Goal: Task Accomplishment & Management: Manage account settings

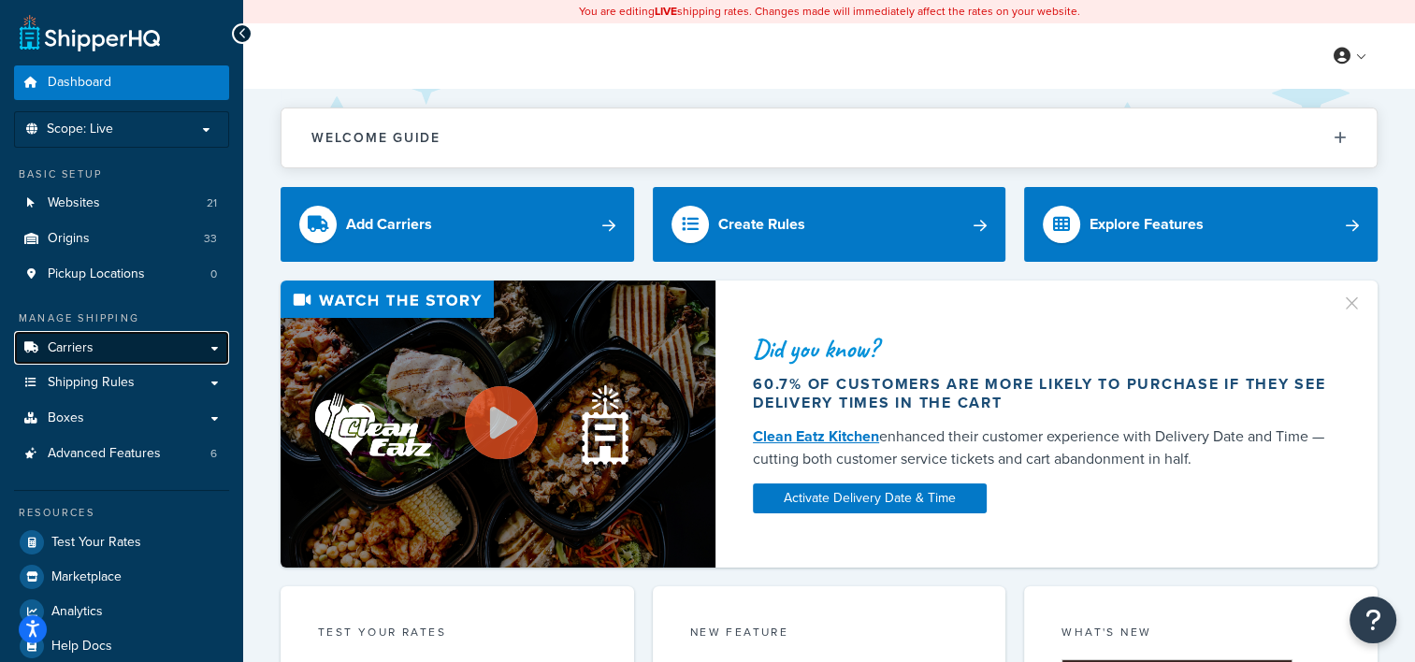
click at [130, 348] on link "Carriers" at bounding box center [121, 348] width 215 height 35
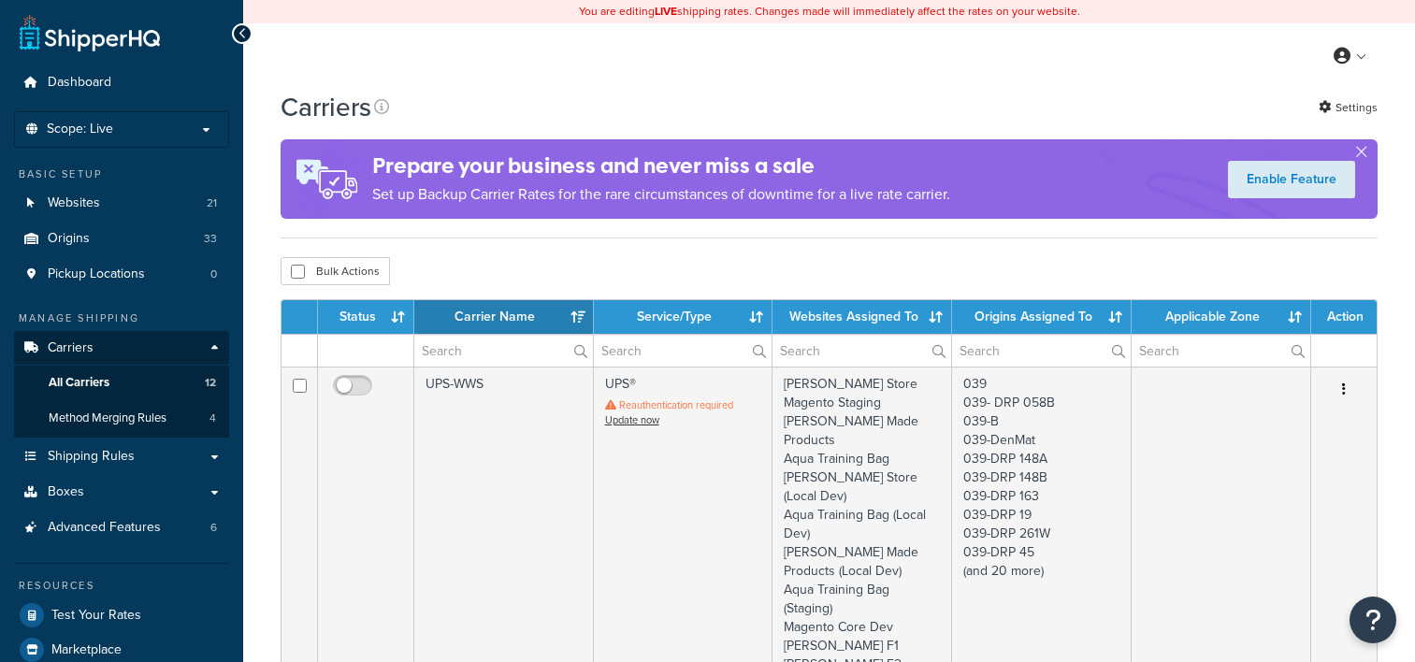
select select "15"
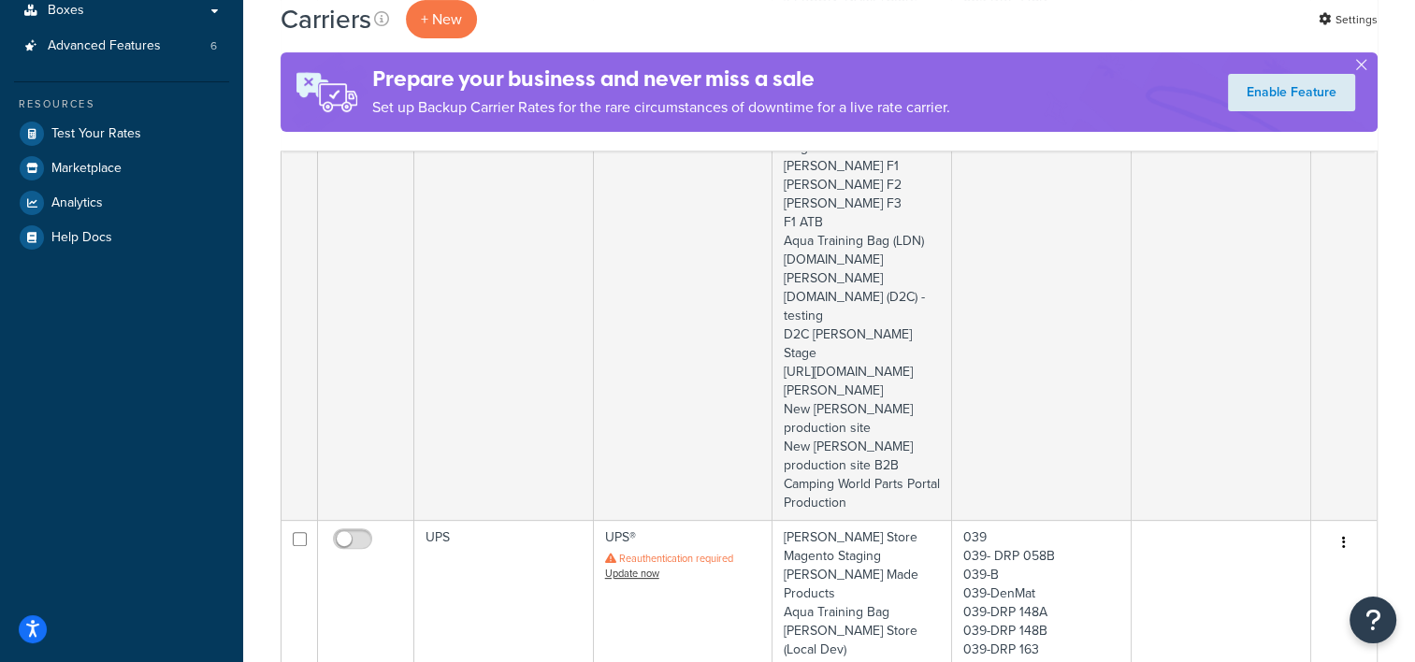
scroll to position [521, 0]
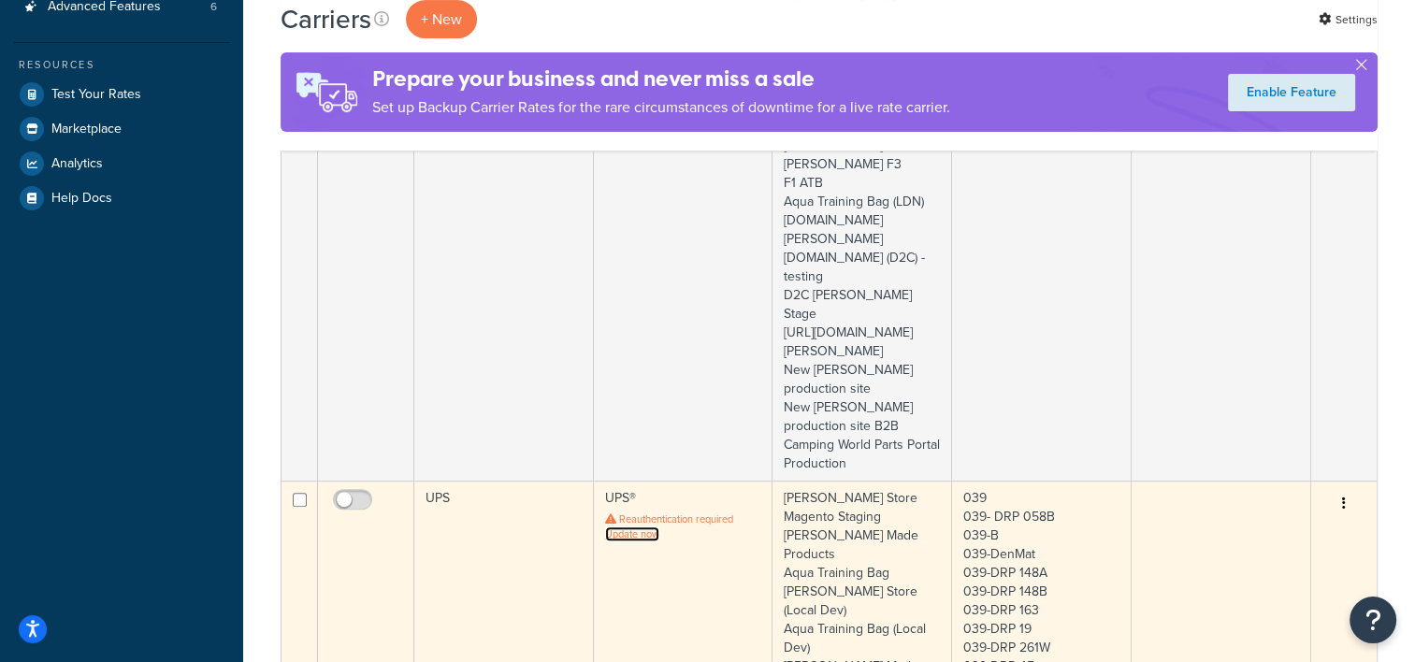
click at [658, 526] on link "Update now" at bounding box center [632, 533] width 54 height 15
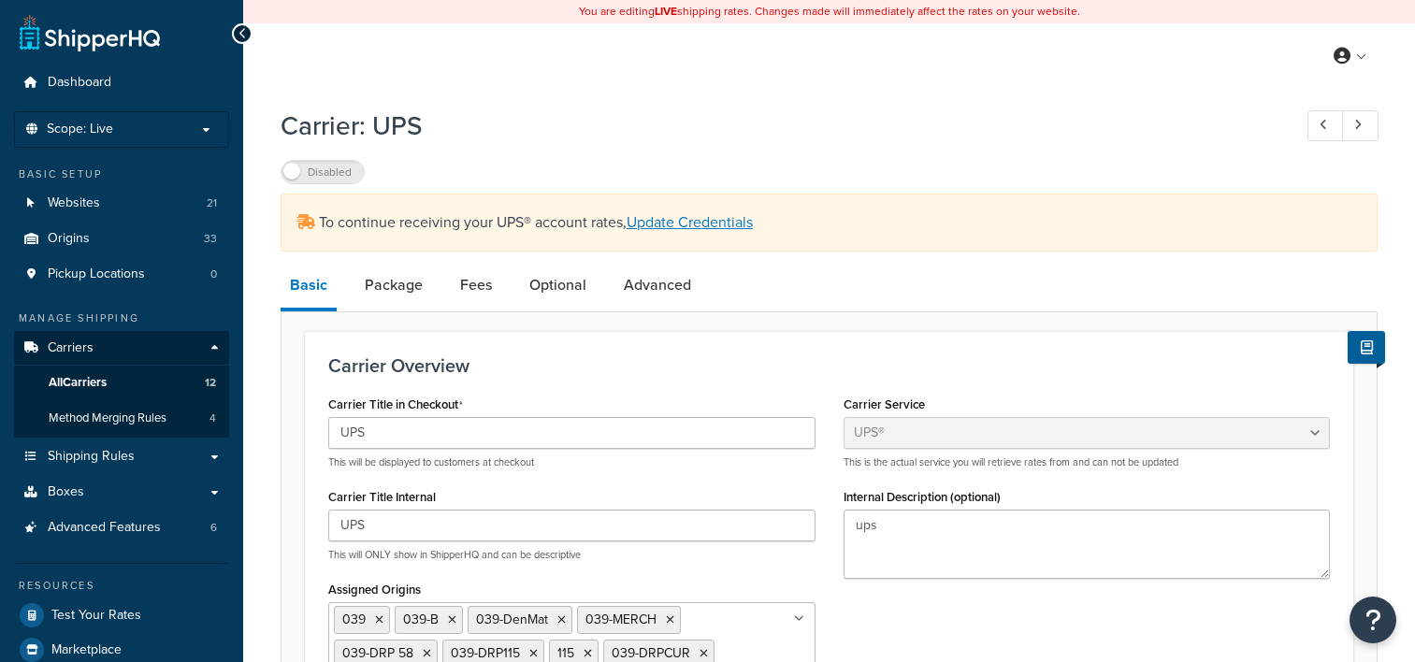
select select "ups"
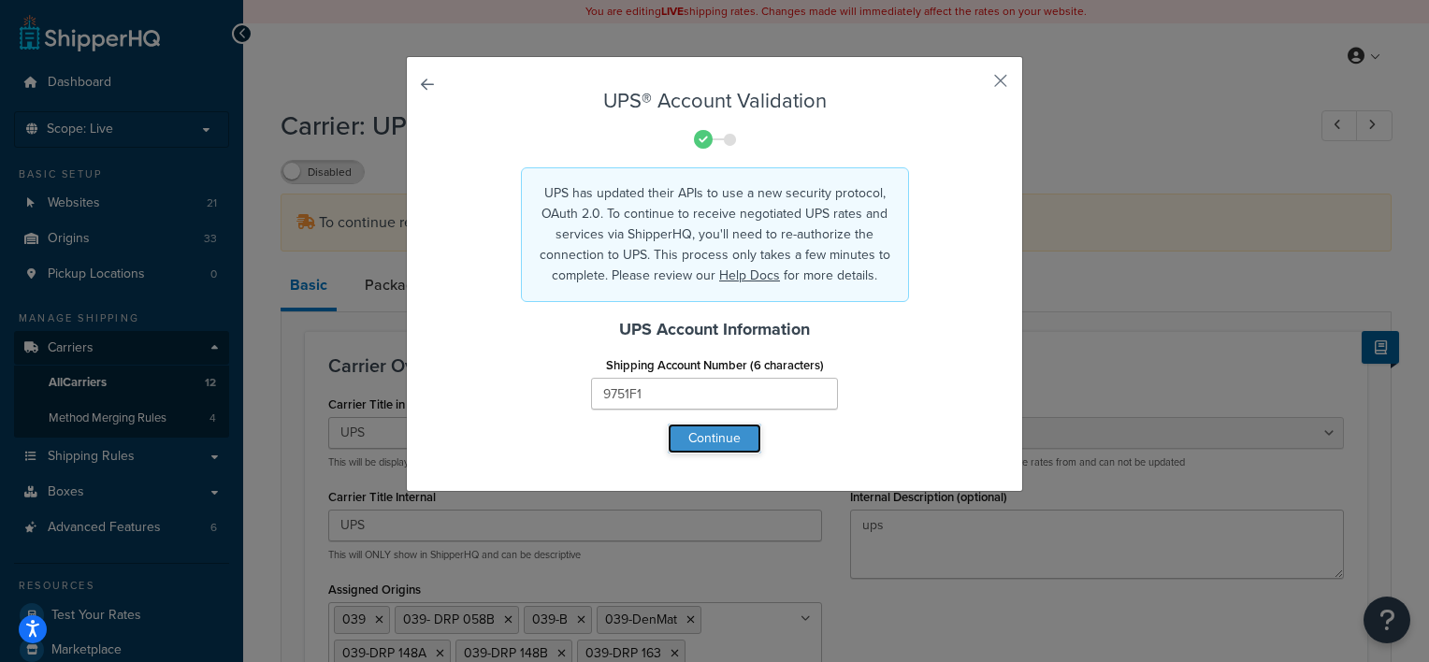
click at [712, 446] on button "Continue" at bounding box center [714, 439] width 93 height 30
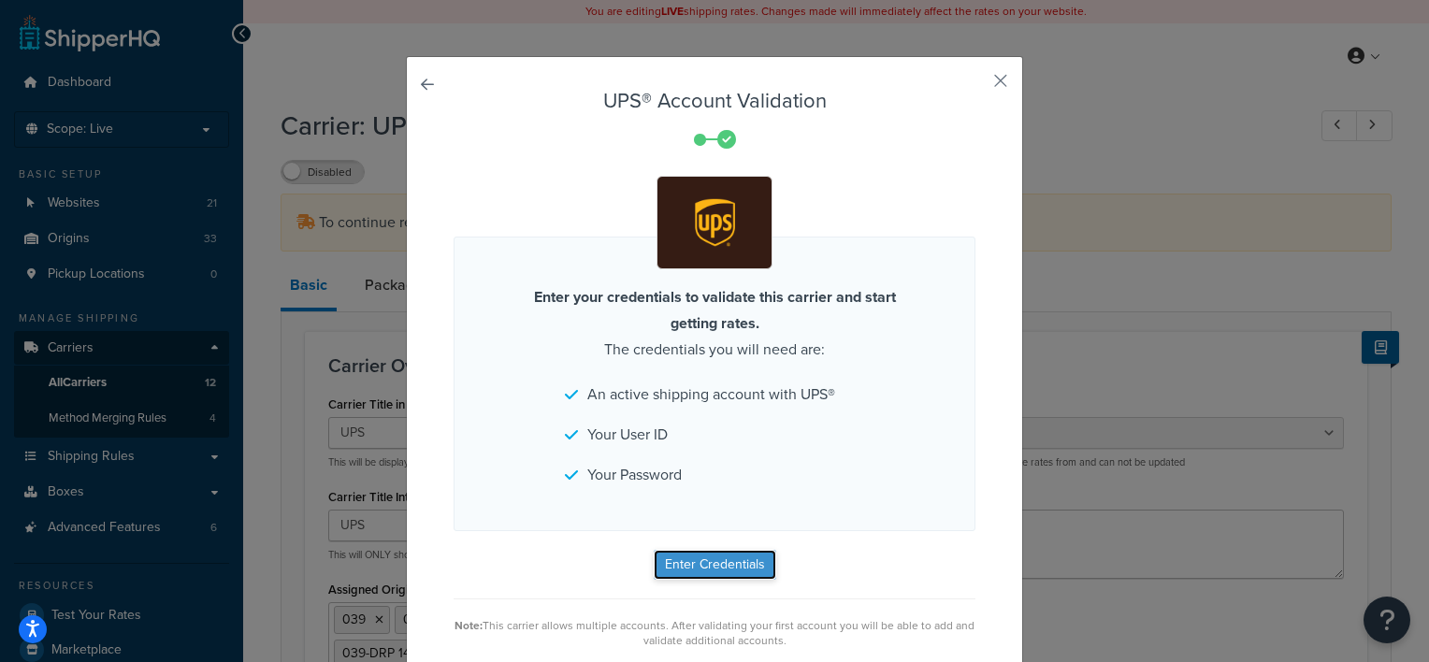
click at [715, 555] on button "Enter Credentials" at bounding box center [715, 565] width 122 height 30
click at [698, 557] on form "UPS® Account Validation Enter your credentials to validate this carrier and sta…" at bounding box center [714, 369] width 522 height 558
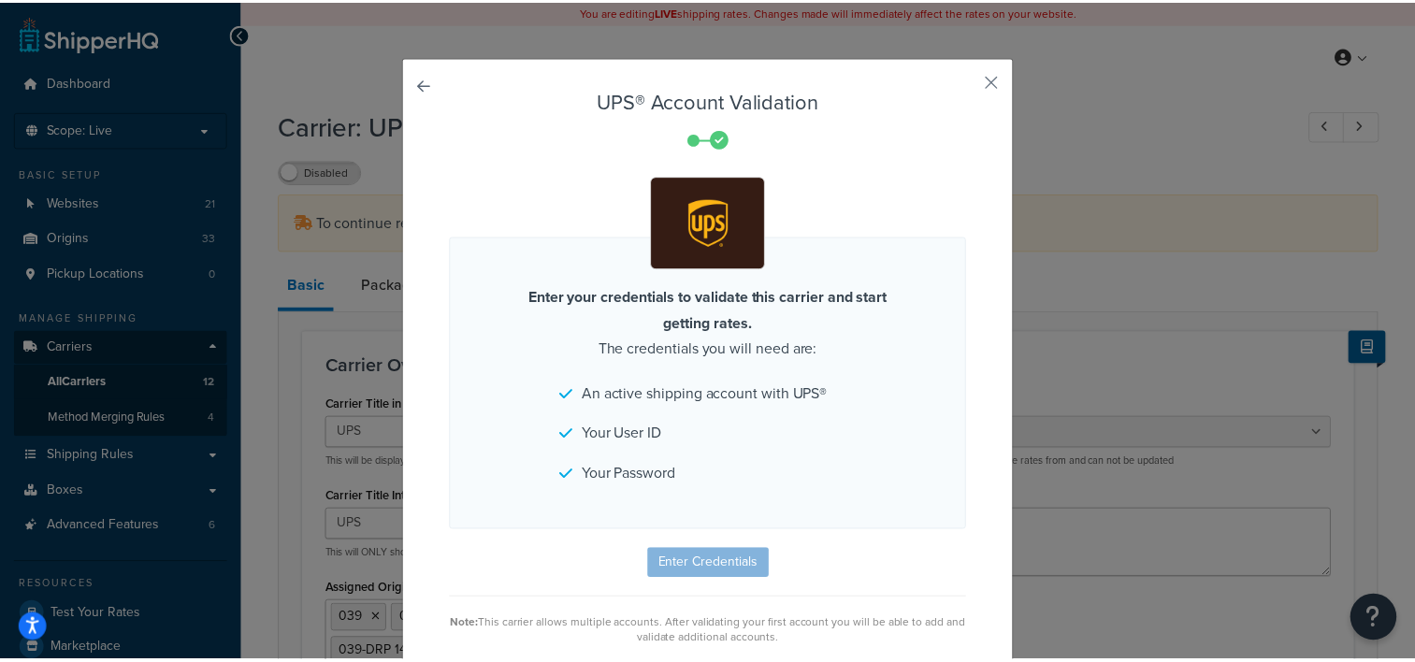
scroll to position [23, 0]
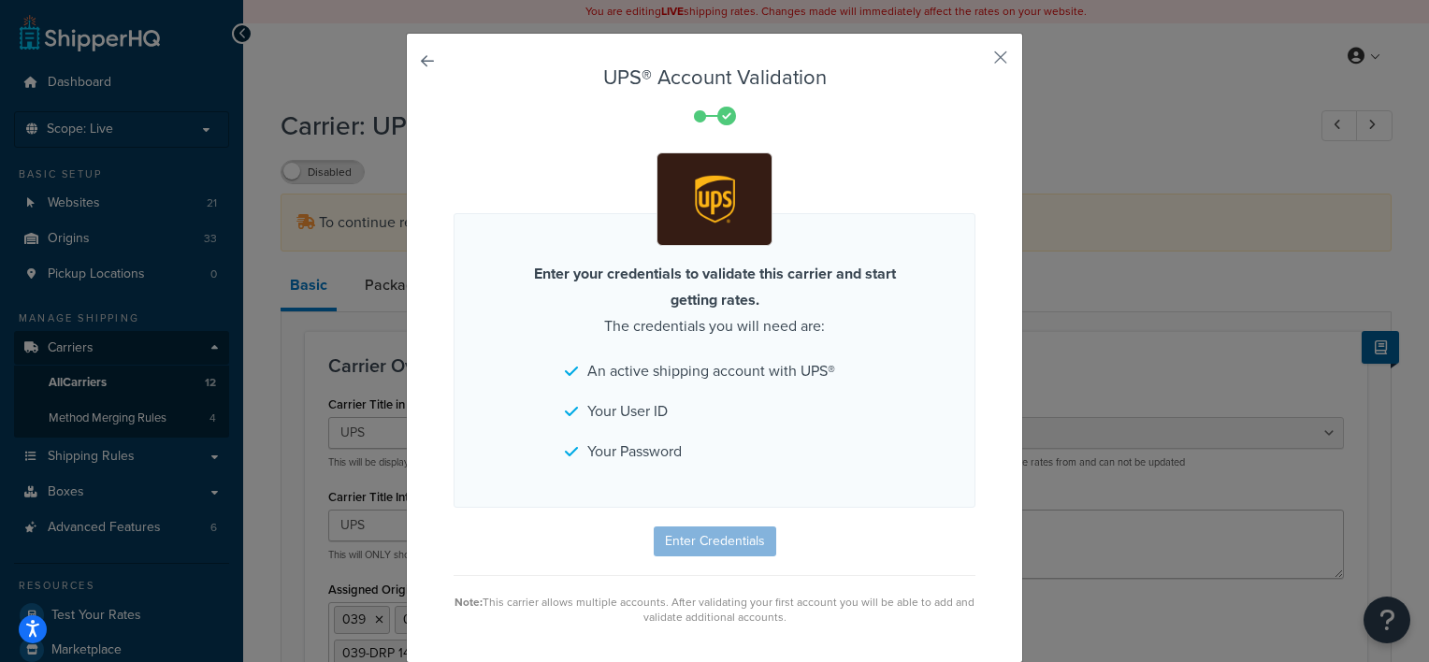
click at [985, 52] on div "UPS® Account Validation Enter your credentials to validate this carrier and sta…" at bounding box center [714, 348] width 617 height 630
click at [975, 62] on button "button" at bounding box center [973, 64] width 5 height 5
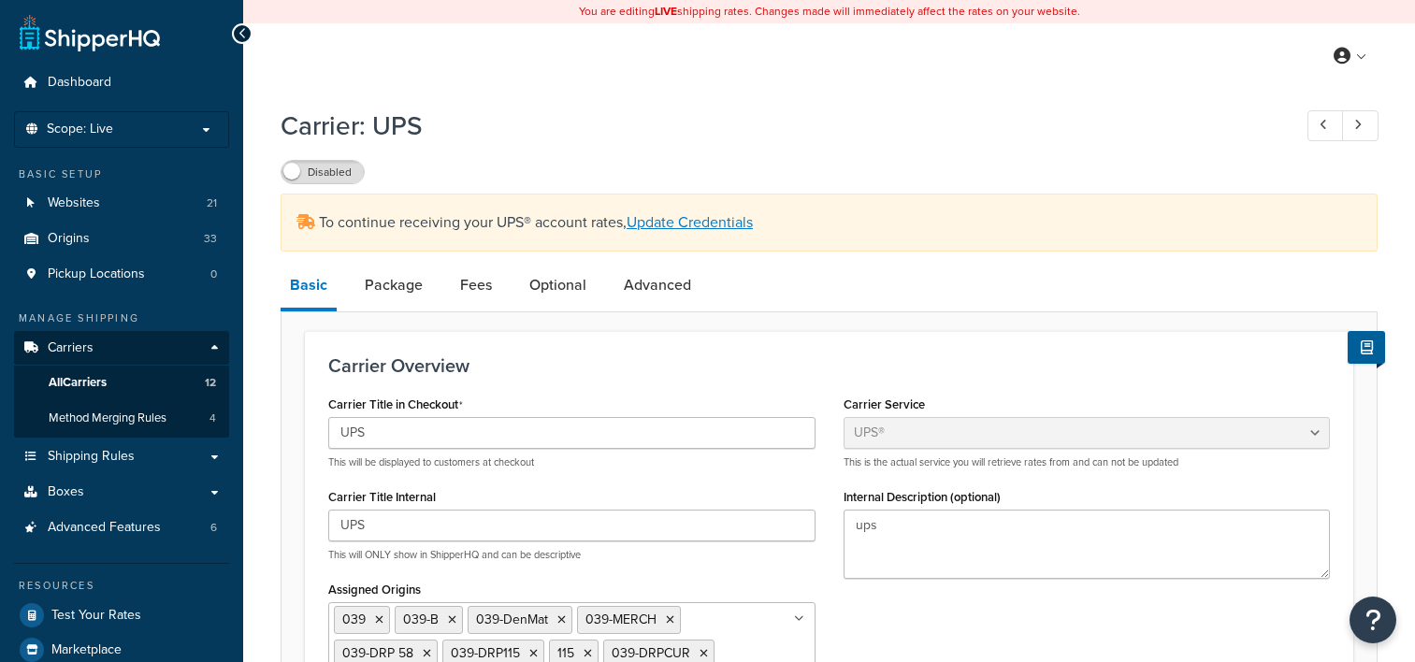
select select "ups"
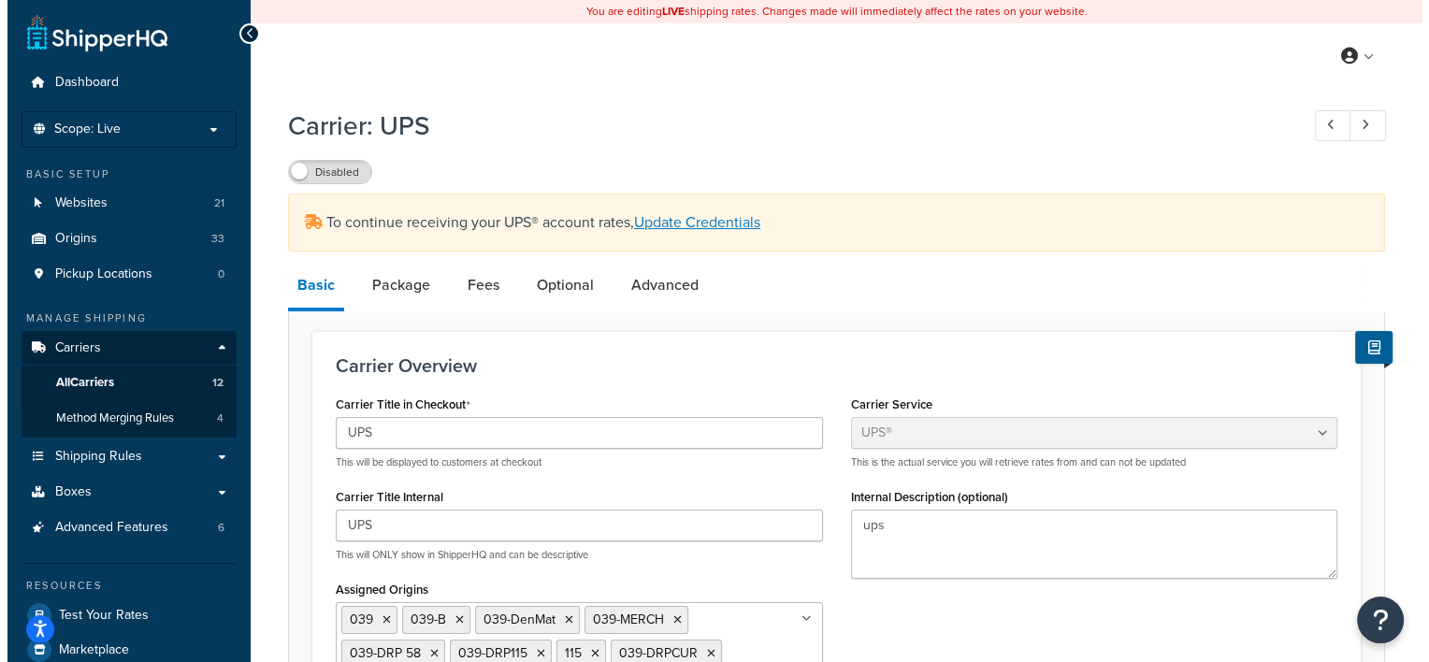
scroll to position [30, 0]
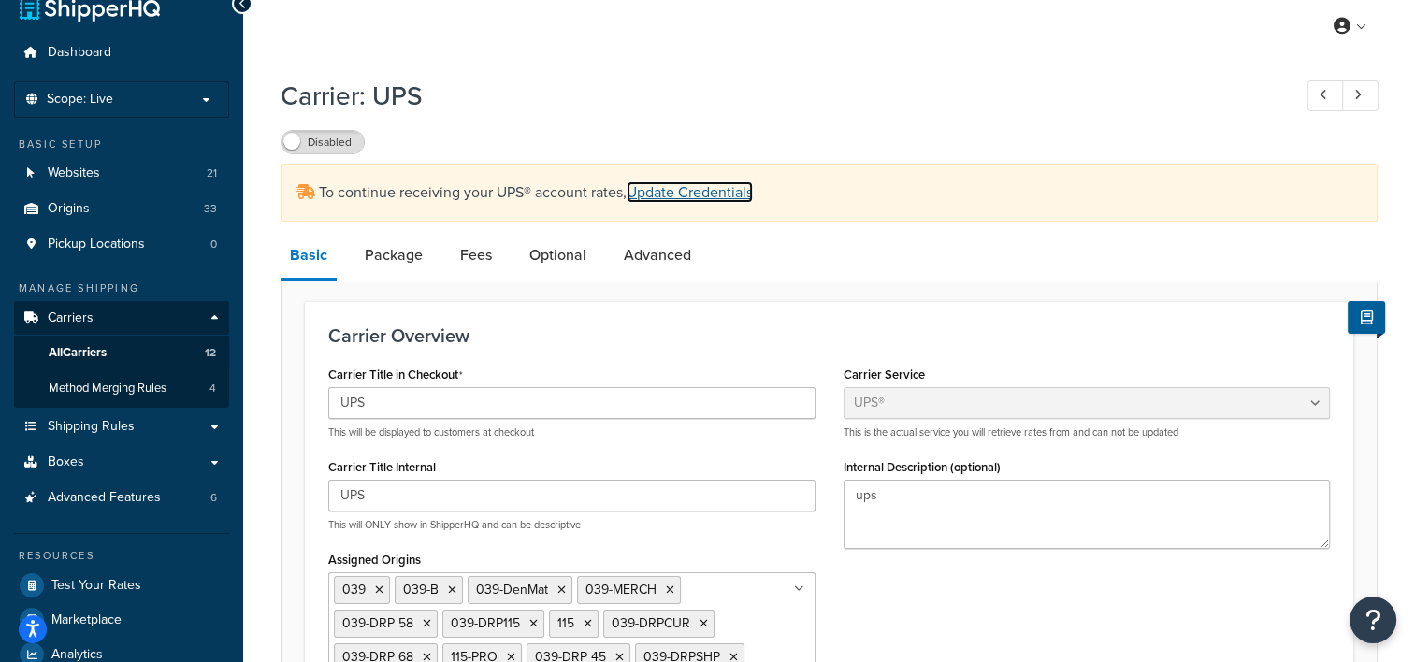
click at [701, 192] on link "Update Credentials" at bounding box center [689, 192] width 126 height 22
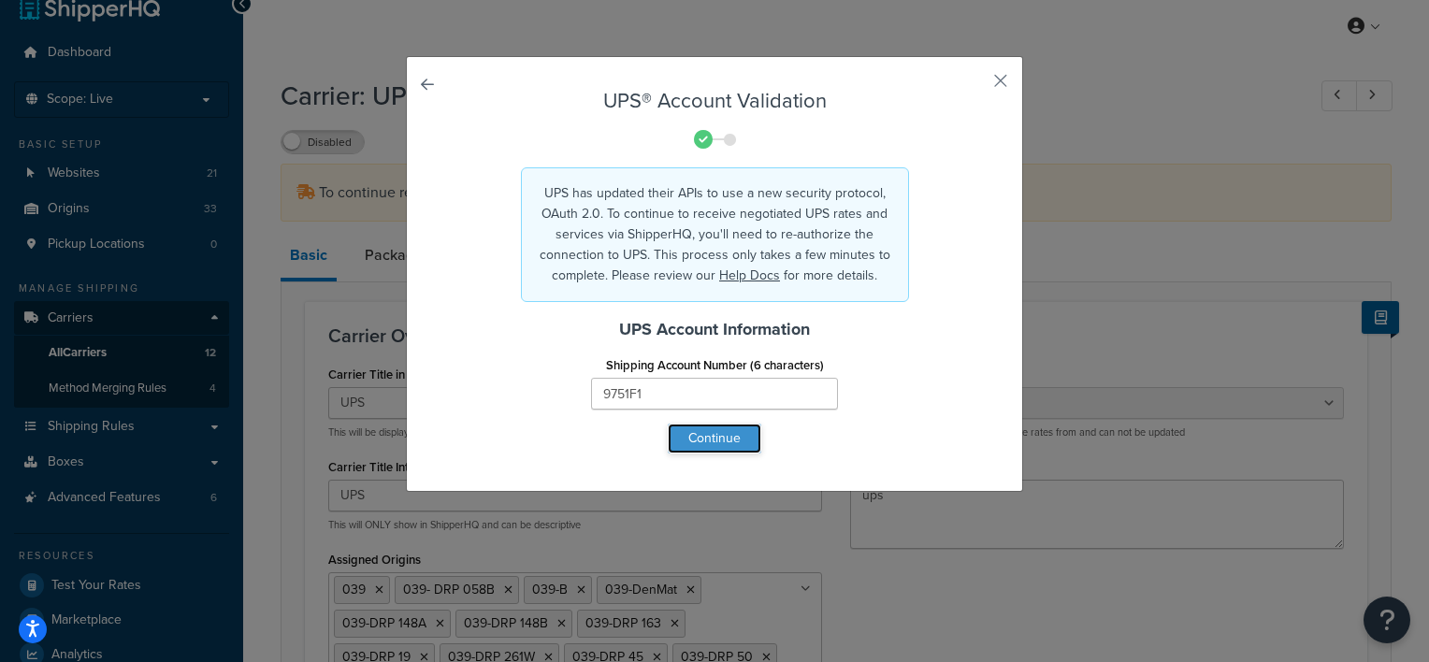
click at [720, 435] on button "Continue" at bounding box center [714, 439] width 93 height 30
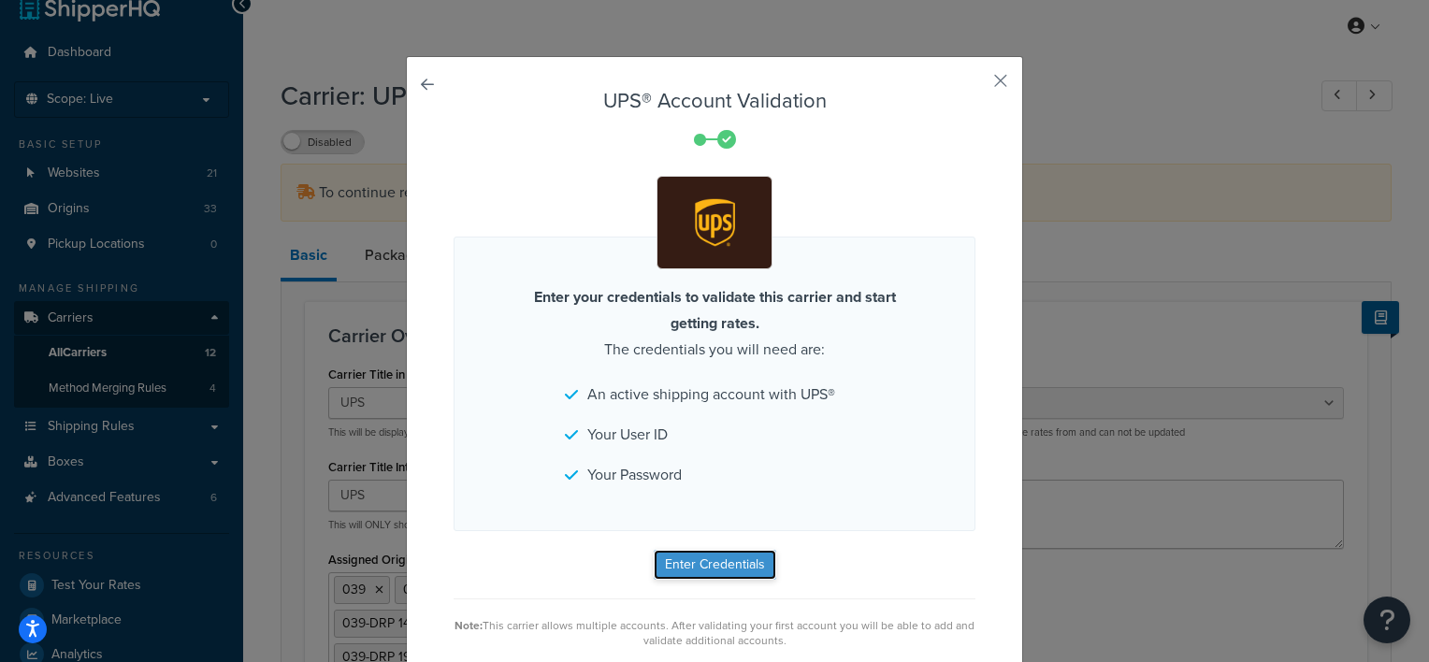
click at [707, 554] on button "Enter Credentials" at bounding box center [715, 565] width 122 height 30
click at [975, 85] on button "button" at bounding box center [973, 87] width 5 height 5
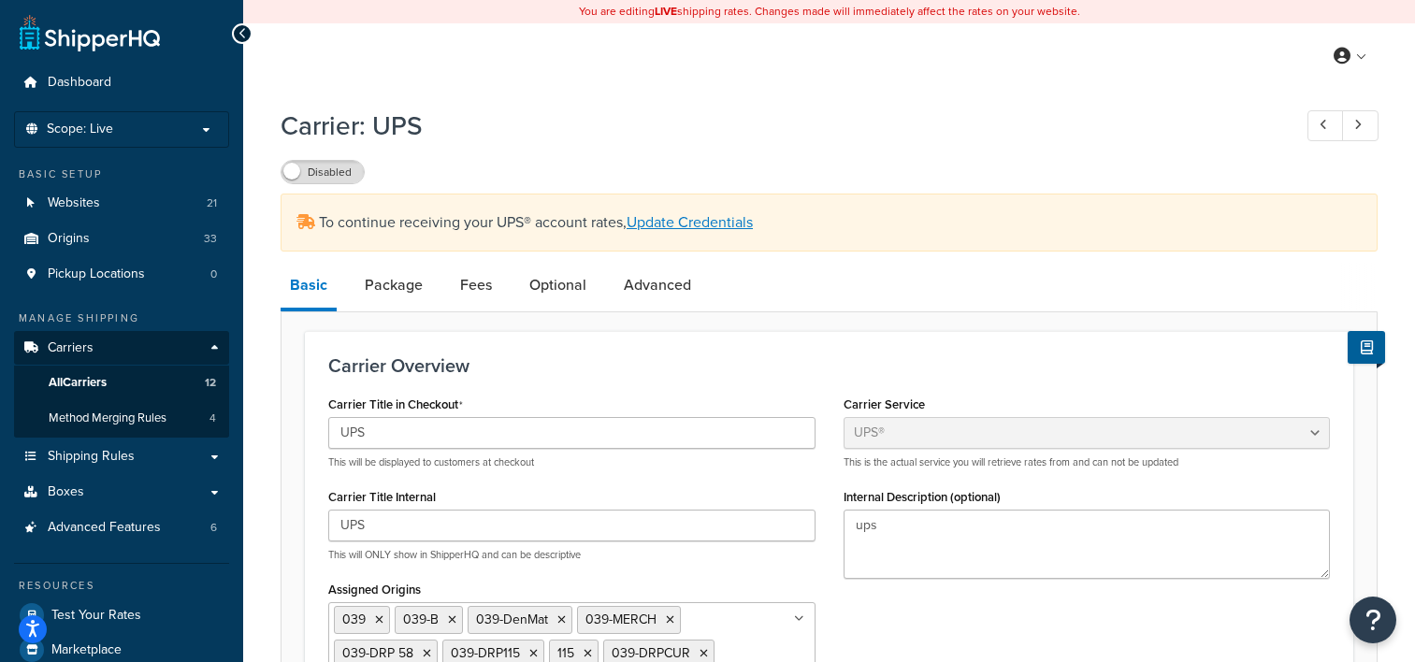
select select "ups"
